Goal: Ask a question: Seek information or help from site administrators or community

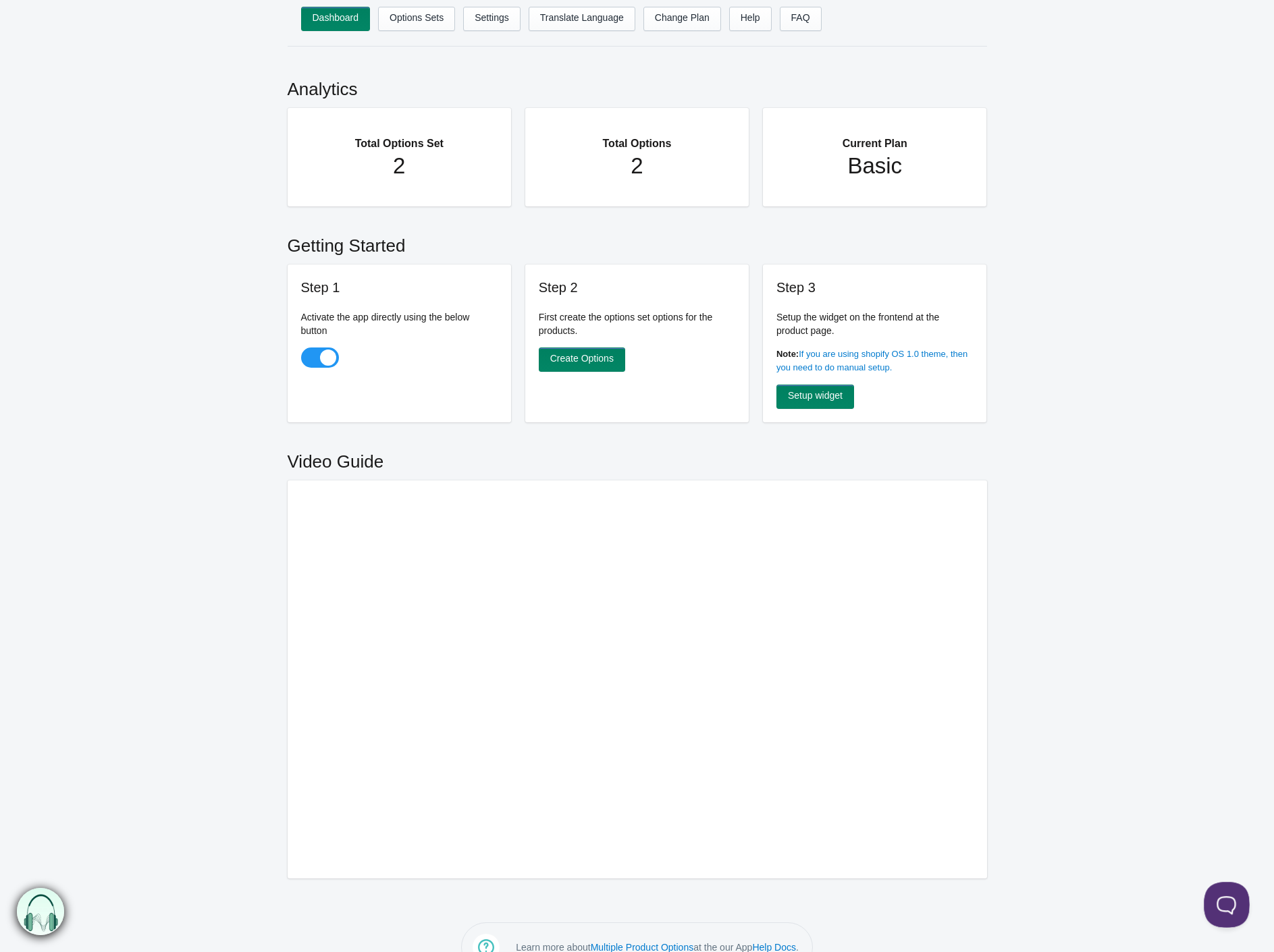
click at [1218, 900] on button at bounding box center [1224, 902] width 40 height 40
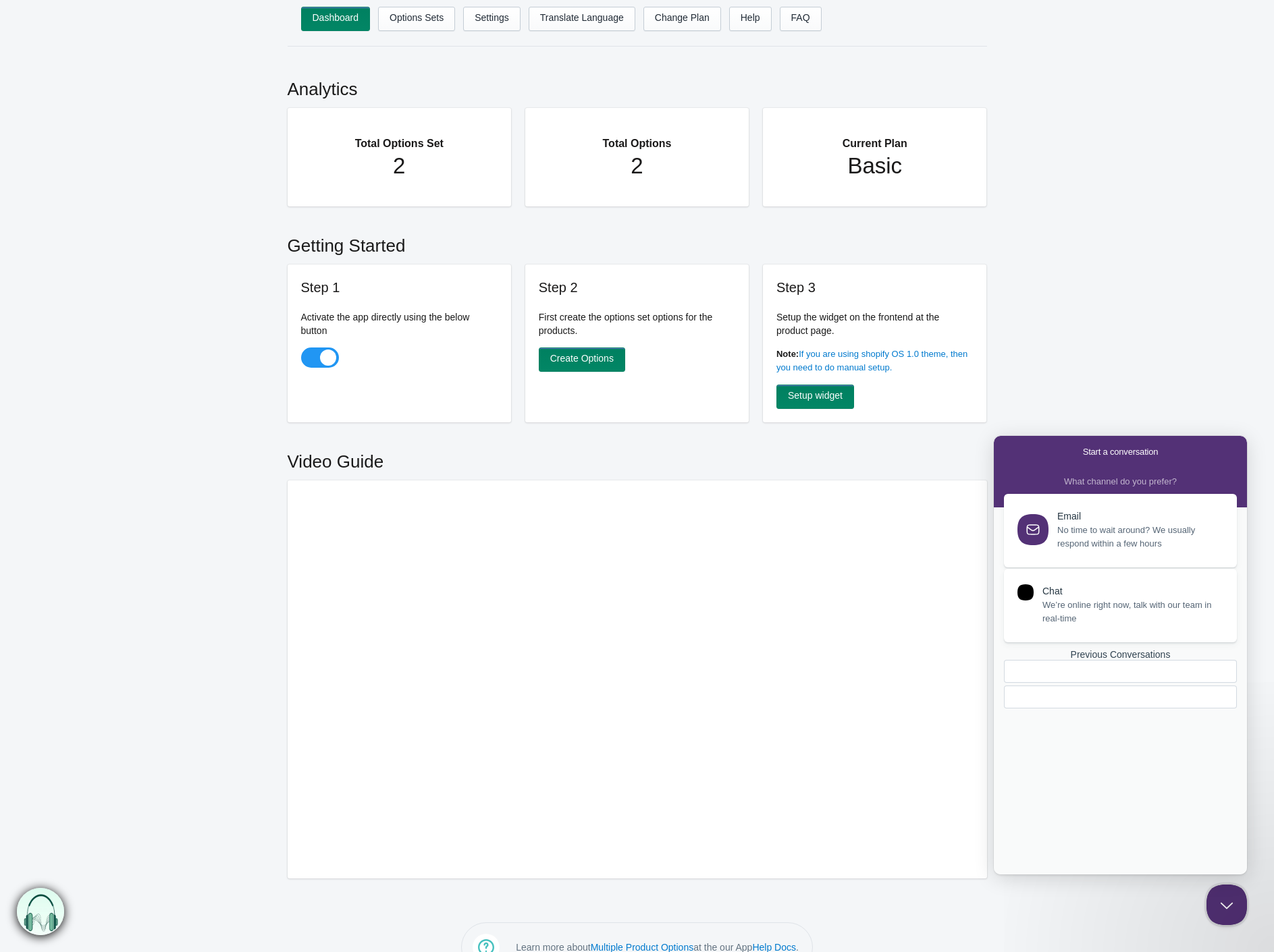
click at [1097, 612] on span "We’re online right now, talk with our team in real-time" at bounding box center [1132, 612] width 179 height 27
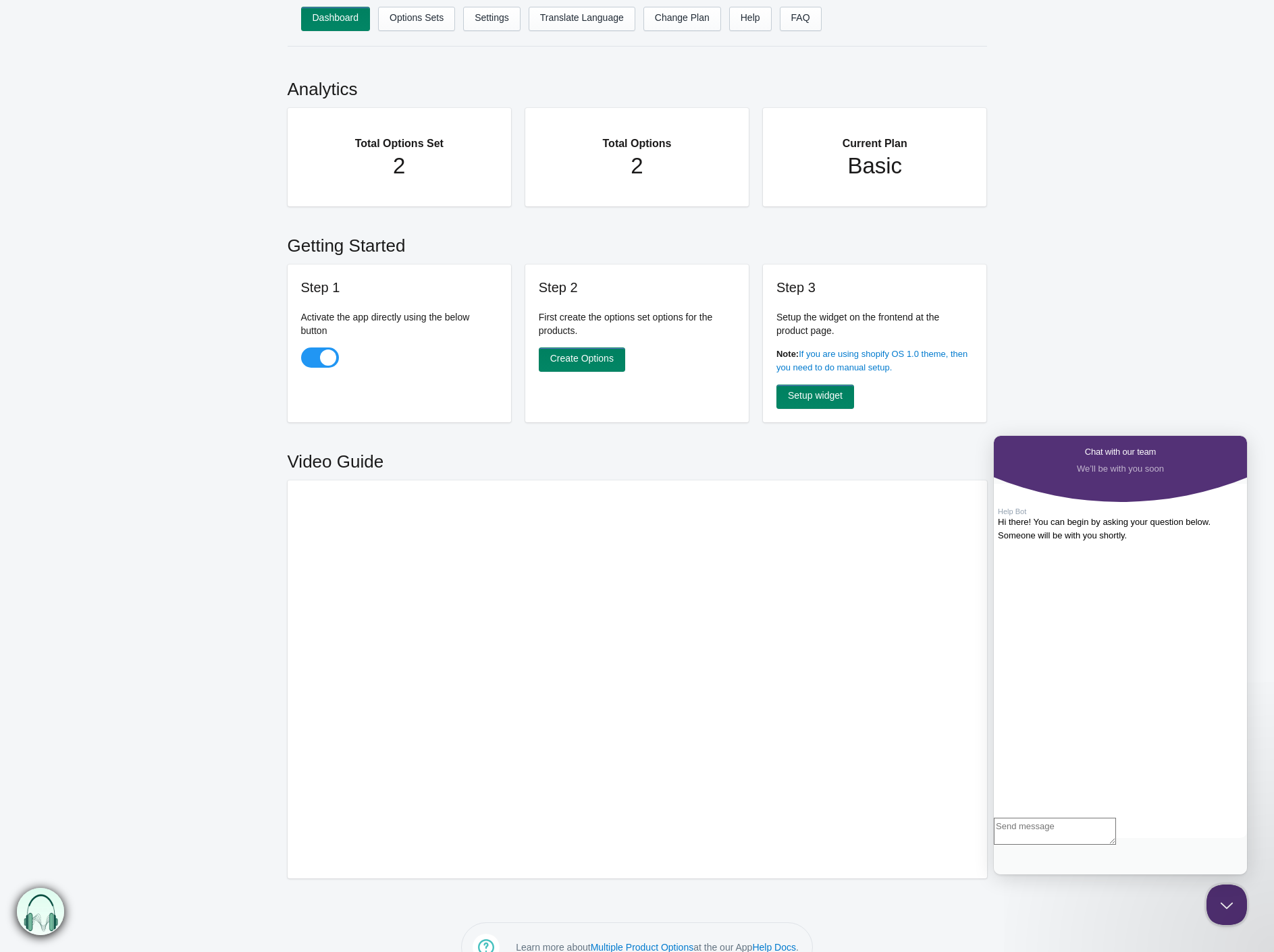
drag, startPoint x: 1043, startPoint y: 857, endPoint x: 1081, endPoint y: 850, distance: 38.6
click at [1043, 845] on textarea "Write chat message" at bounding box center [1055, 831] width 122 height 27
type textarea "HI team, I just updated my website to a new design but all my customisation box…"
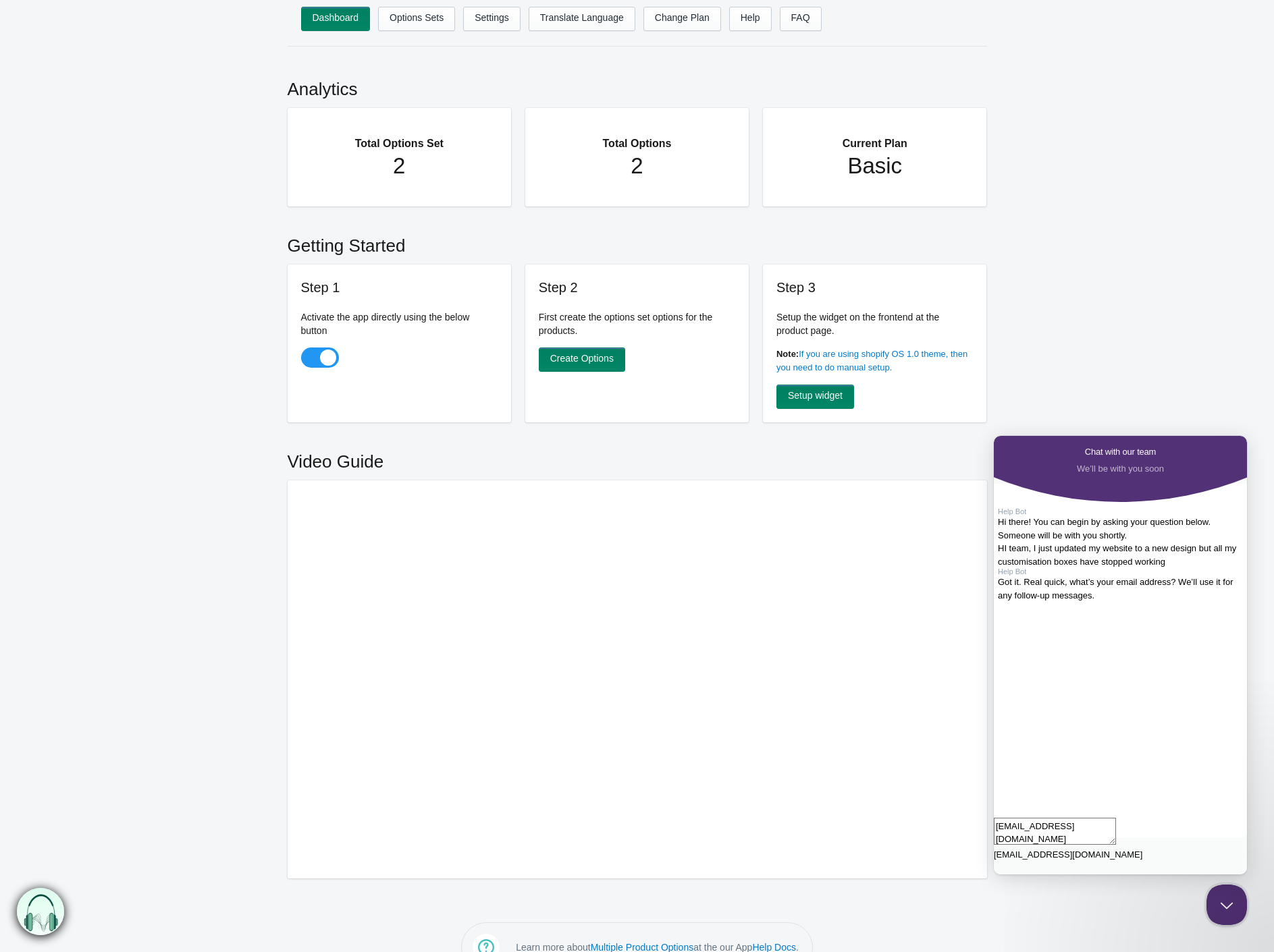
type textarea "[EMAIL_ADDRESS][DOMAIN_NAME]"
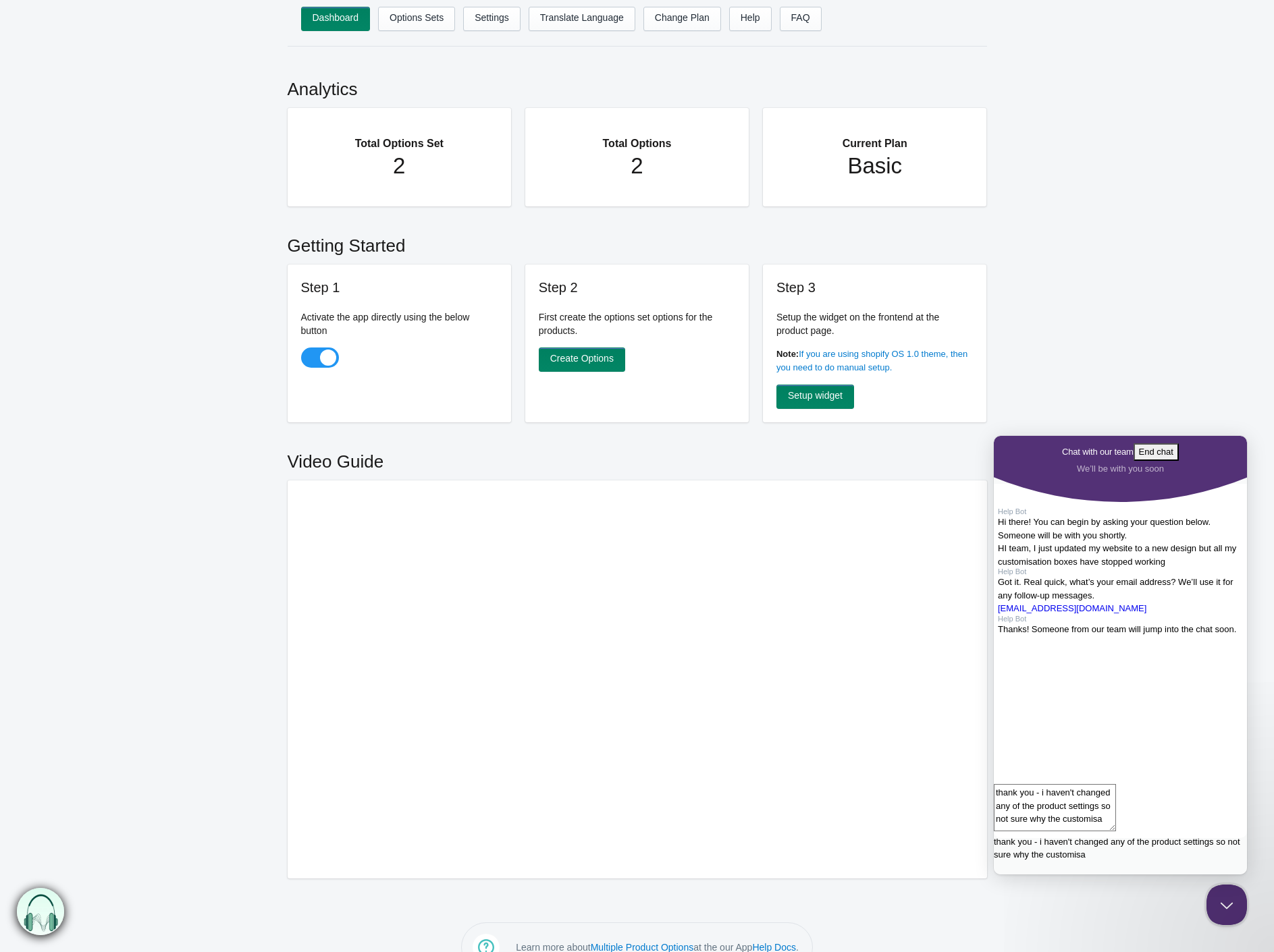
scroll to position [8, 0]
type textarea "thank you - i haven't changed any of the product settings so not sure why the c…"
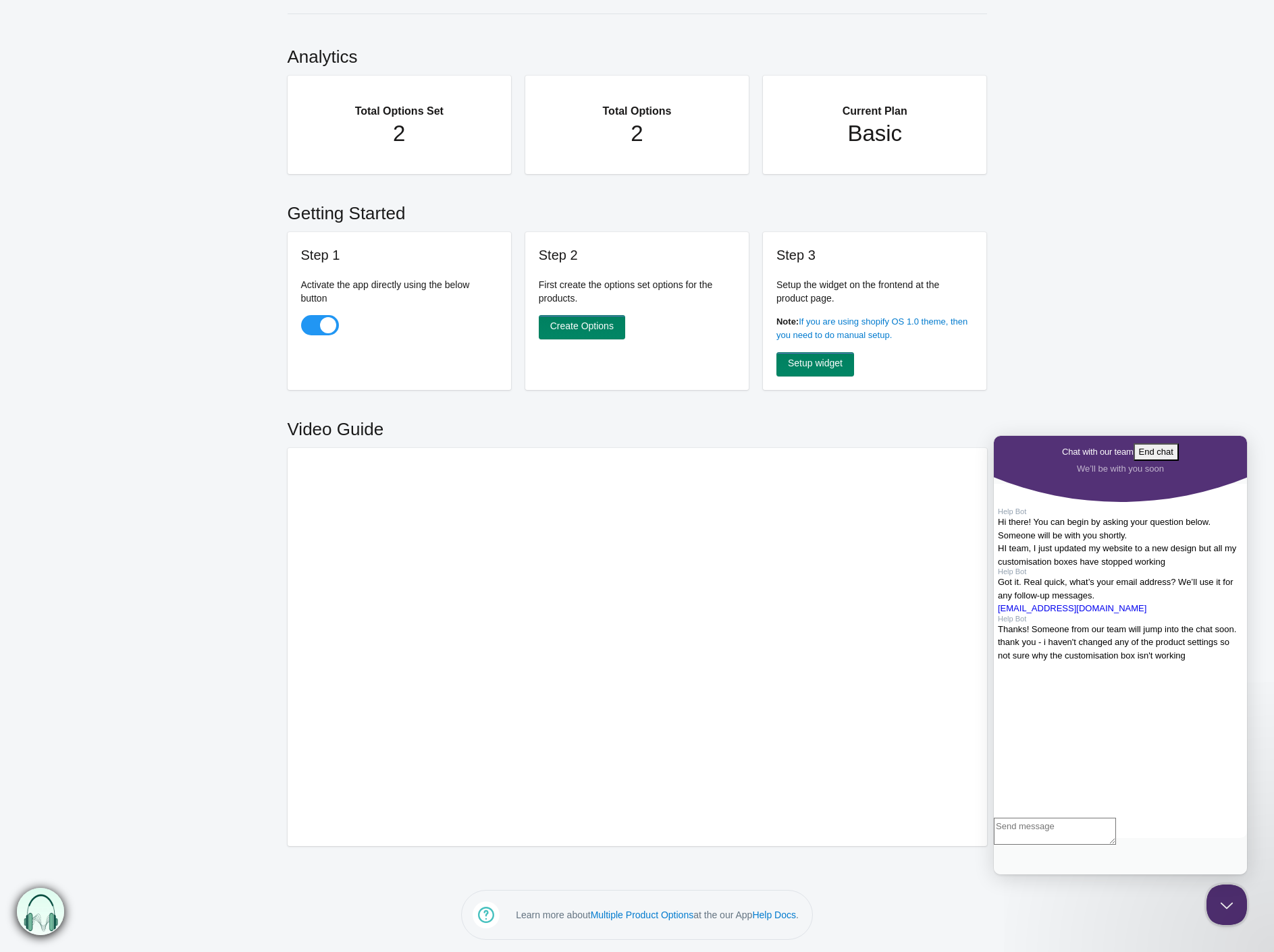
click at [1049, 845] on textarea "Write chat message" at bounding box center [1055, 831] width 122 height 27
type textarea "i"
type textarea "?"
click at [1050, 845] on textarea "Write chat message" at bounding box center [1055, 831] width 122 height 27
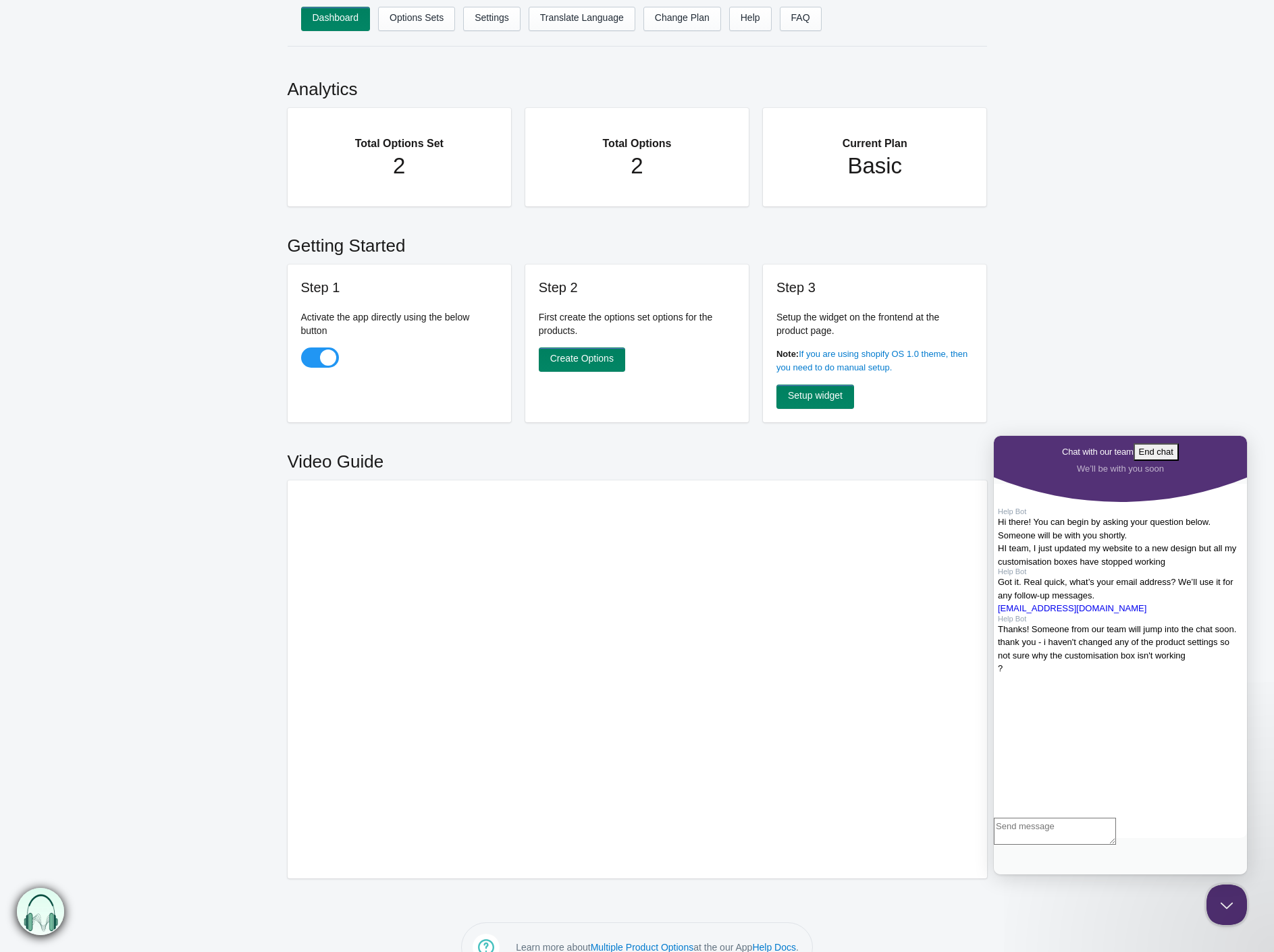
scroll to position [1, 0]
click at [514, 16] on link "Settings" at bounding box center [492, 18] width 57 height 24
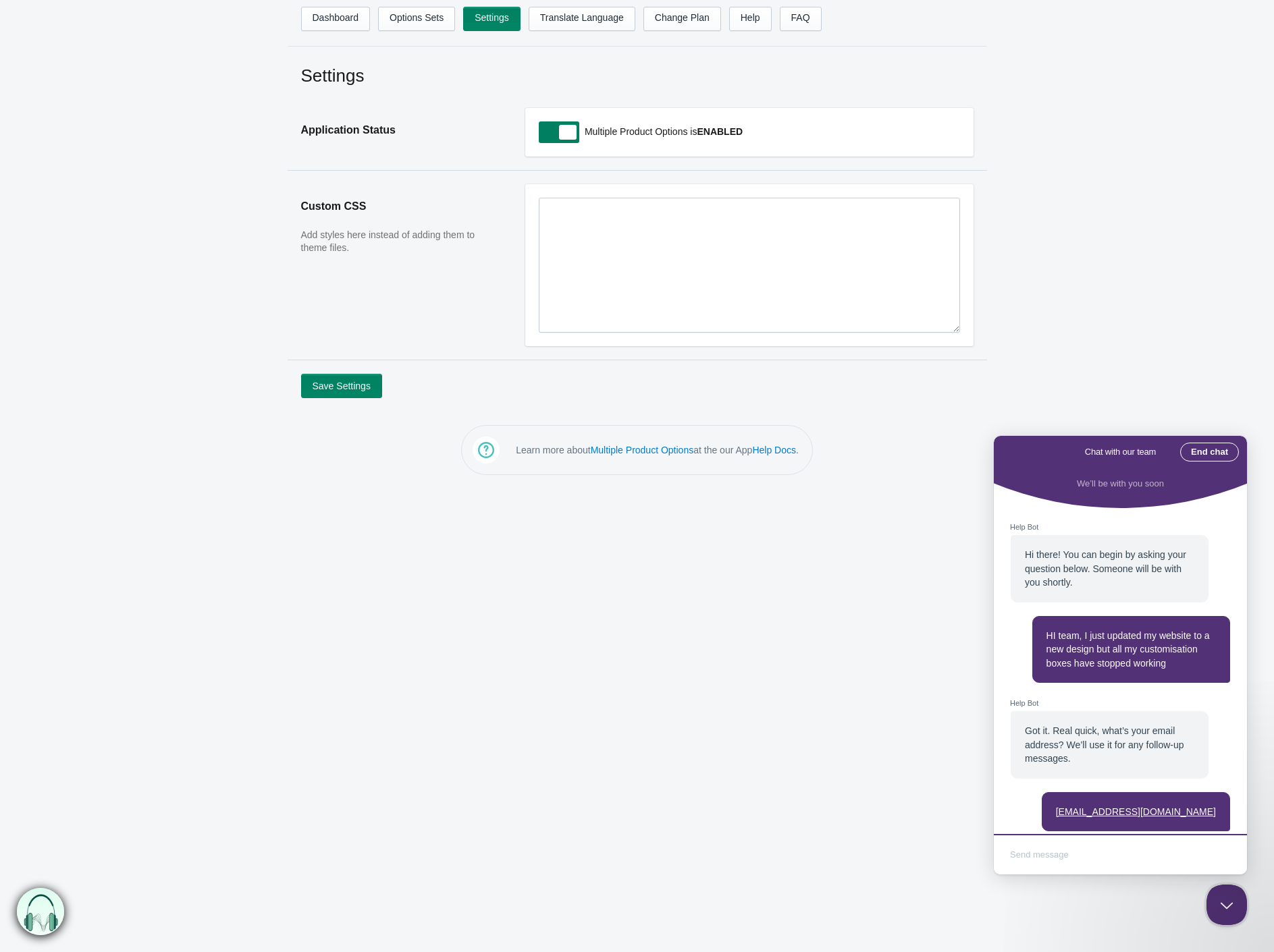
scroll to position [209, 0]
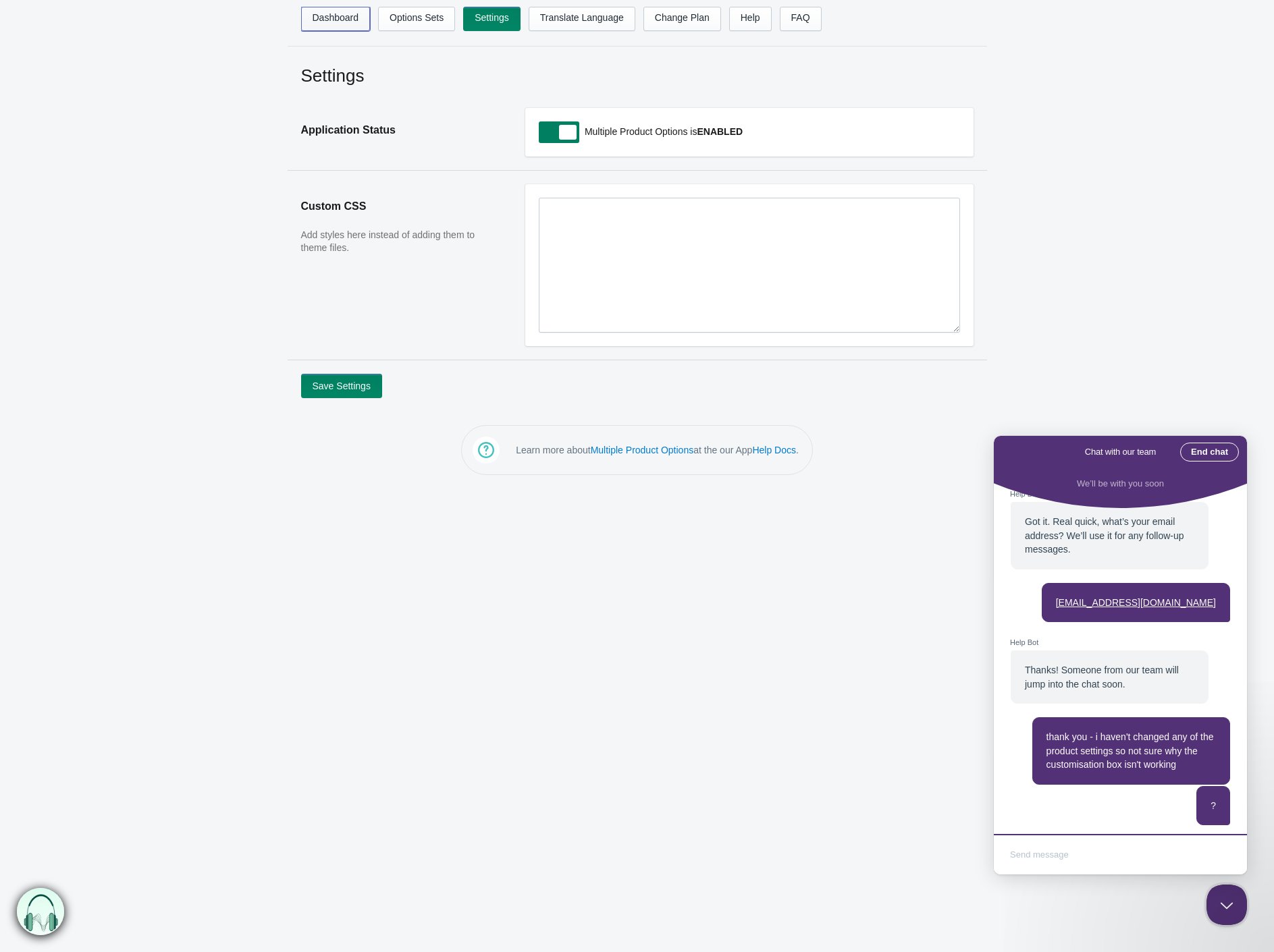
click at [364, 23] on link "Dashboard" at bounding box center [336, 19] width 69 height 24
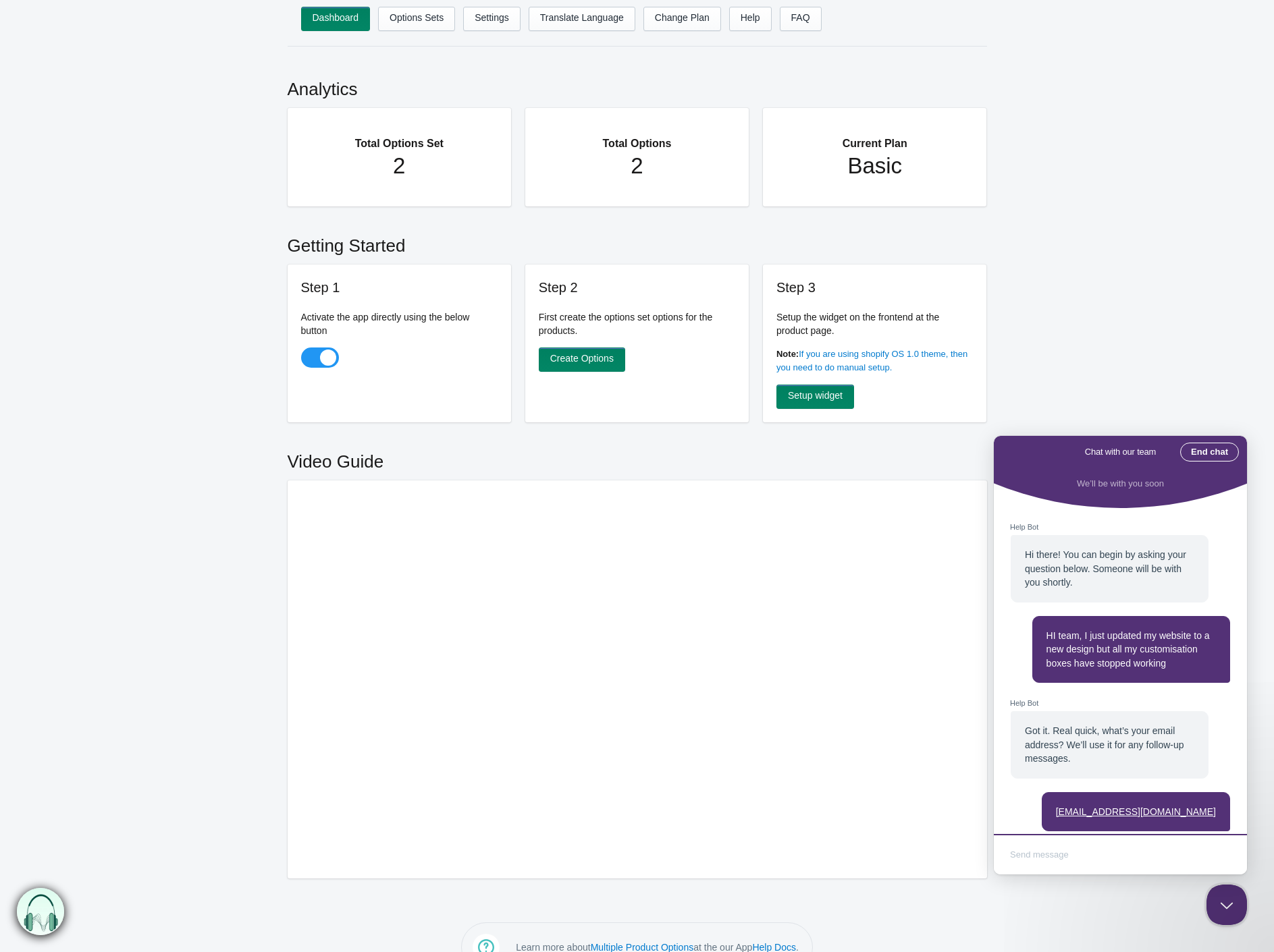
scroll to position [209, 0]
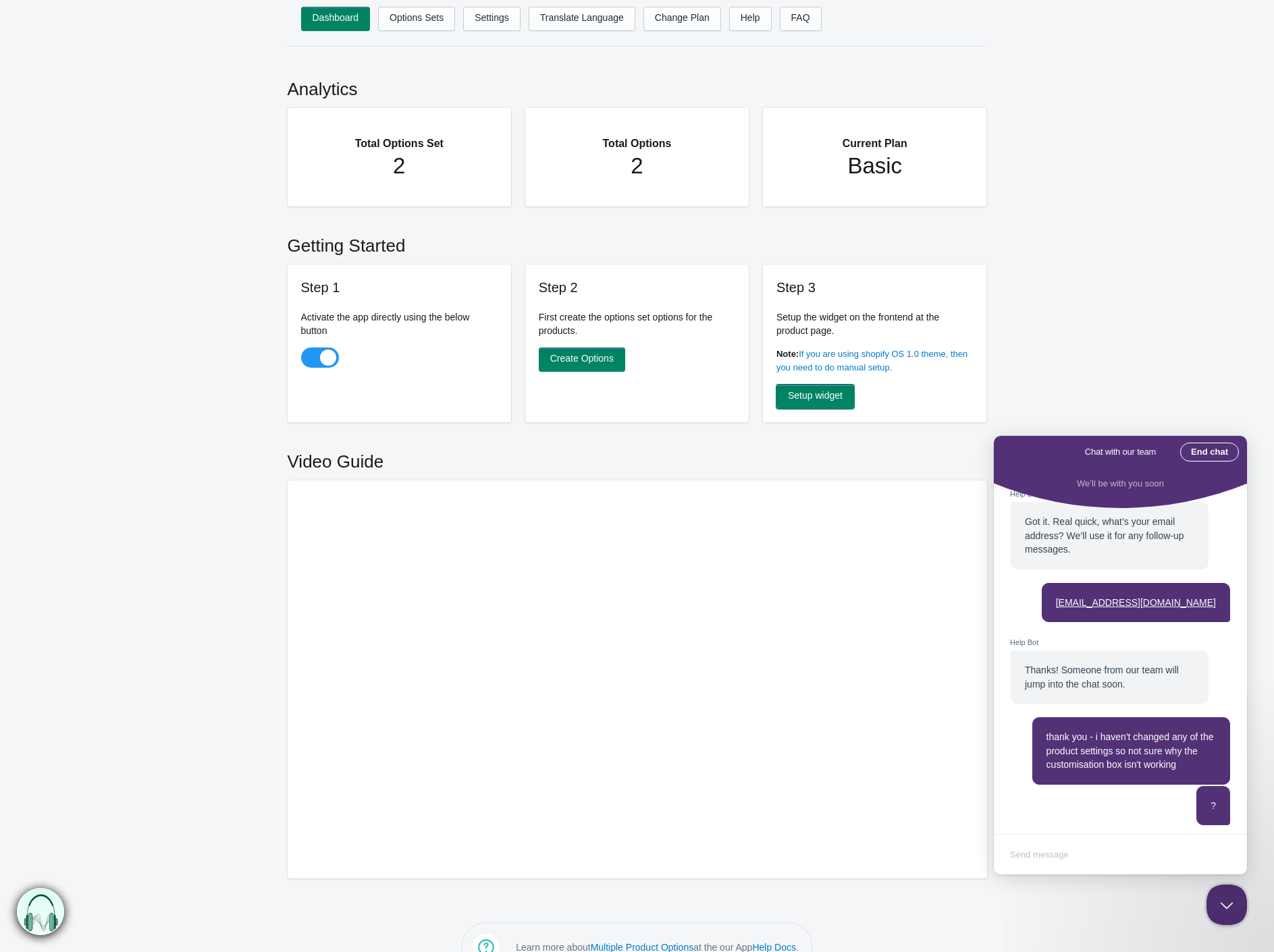
click at [814, 394] on link "Setup widget" at bounding box center [815, 397] width 78 height 24
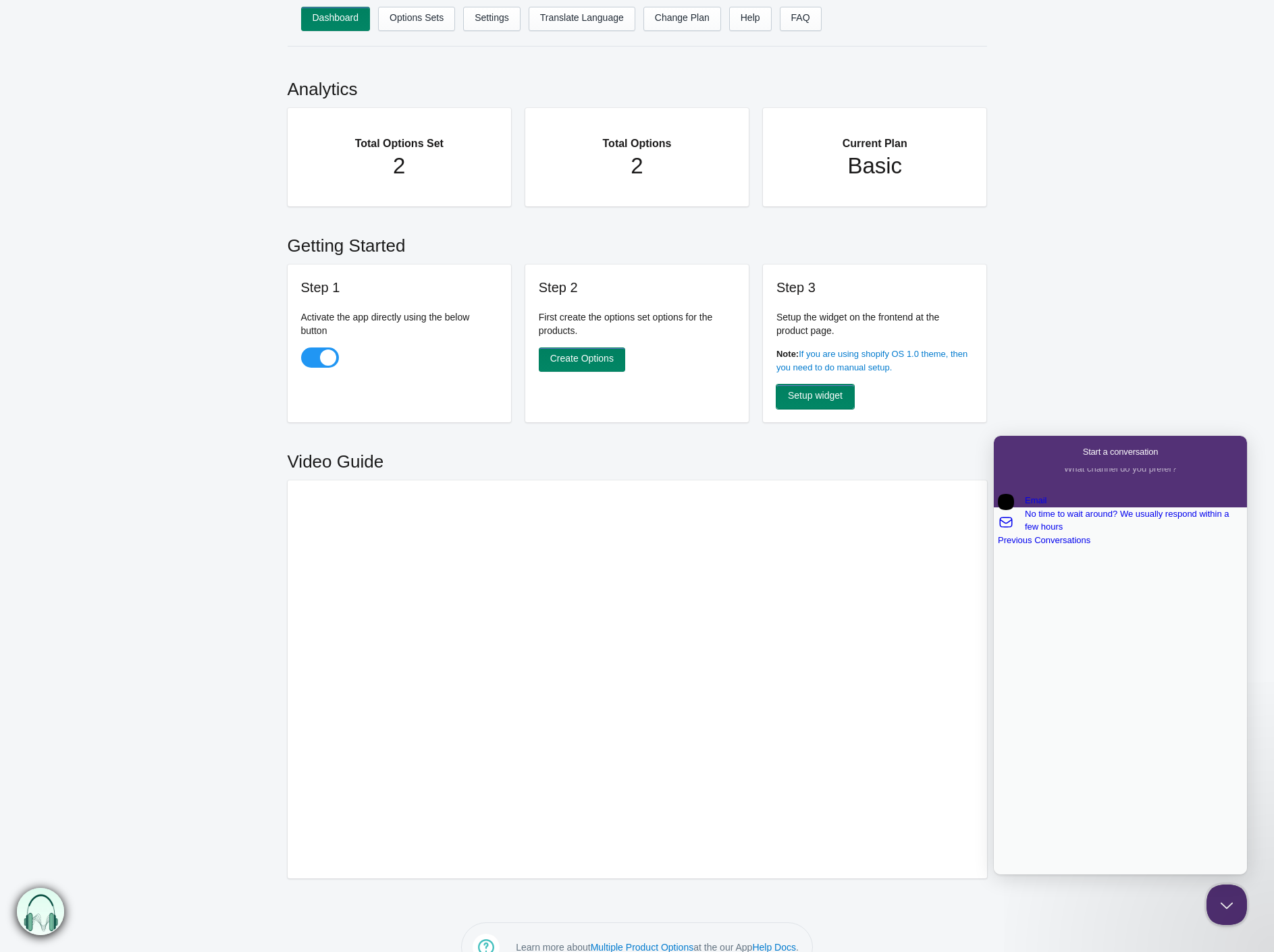
scroll to position [0, 0]
